Goal: Information Seeking & Learning: Understand process/instructions

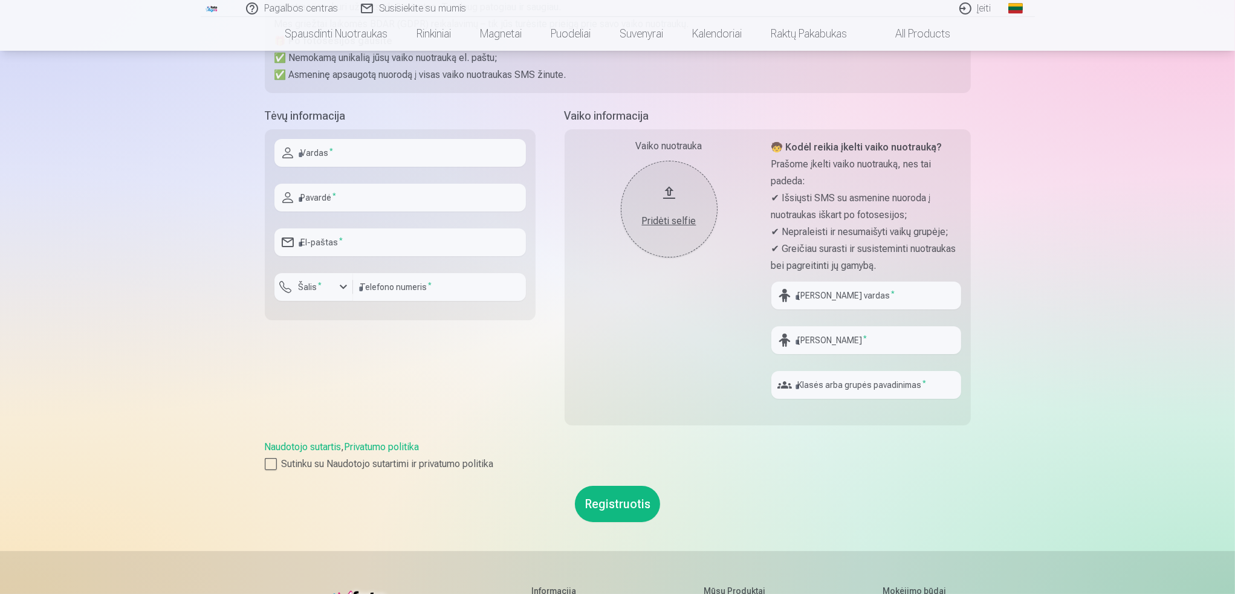
scroll to position [242, 0]
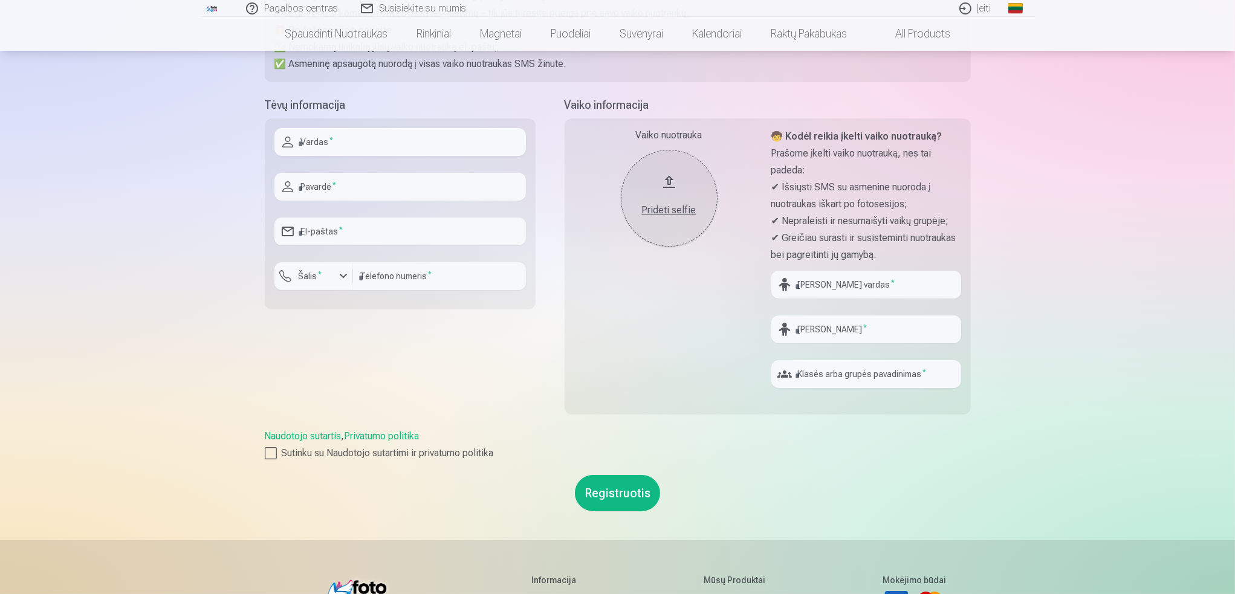
click at [302, 436] on link "Naudotojo sutartis" at bounding box center [303, 436] width 77 height 11
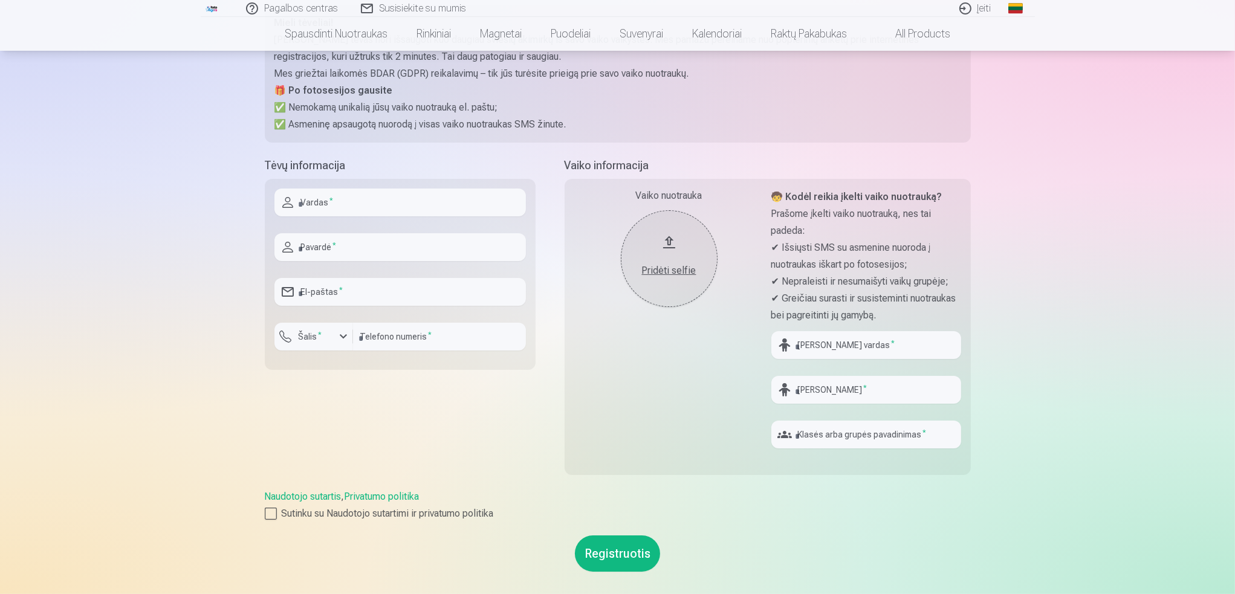
drag, startPoint x: 1038, startPoint y: 171, endPoint x: 1015, endPoint y: 183, distance: 25.4
click at [1038, 171] on div "Pagalbos centras Susisiekite su mumis Įeiti Global Lithuanian (lt) English (en)…" at bounding box center [617, 376] width 1235 height 1115
click at [293, 498] on link "Naudotojo sutartis" at bounding box center [303, 496] width 77 height 11
